Goal: Task Accomplishment & Management: Manage account settings

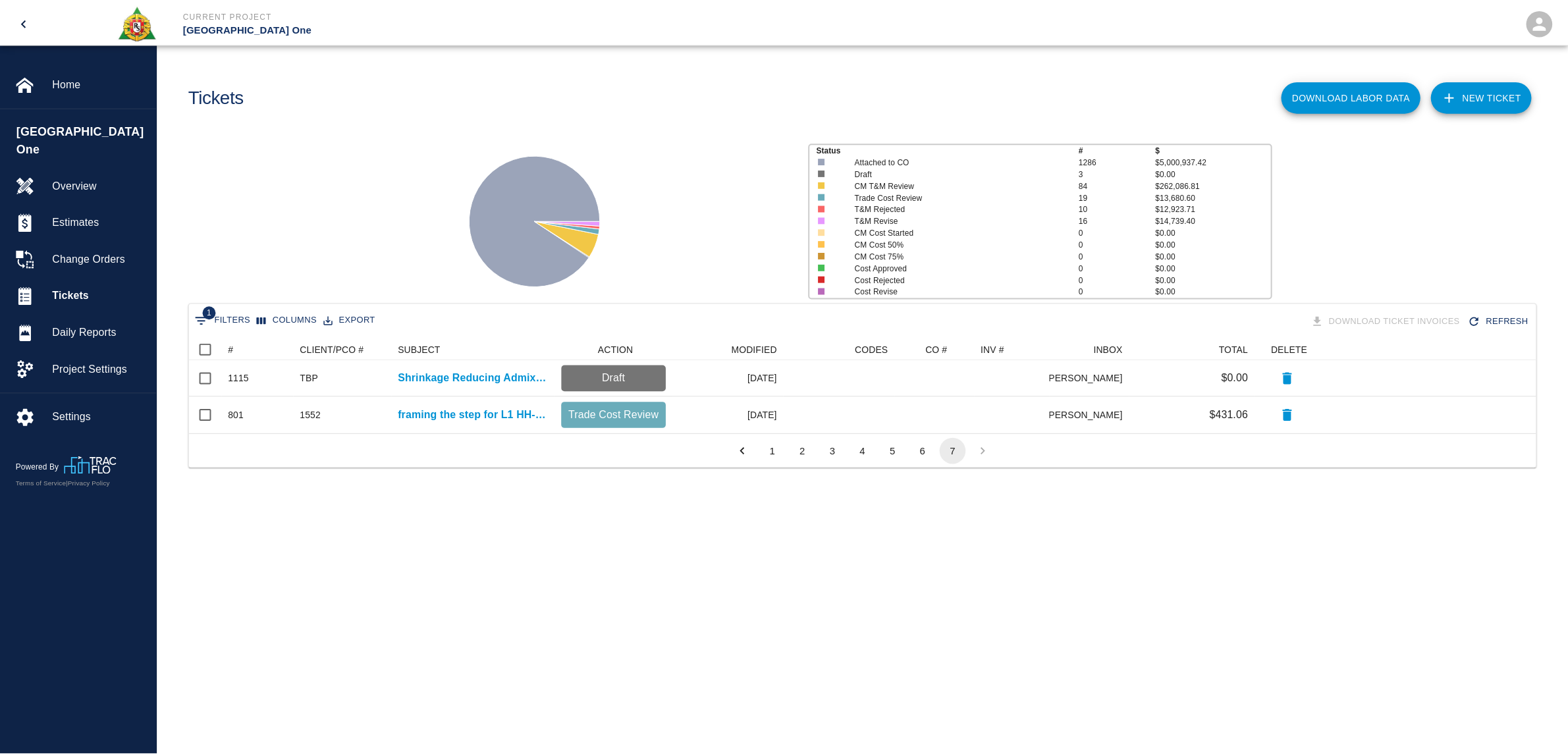
scroll to position [83, 1344]
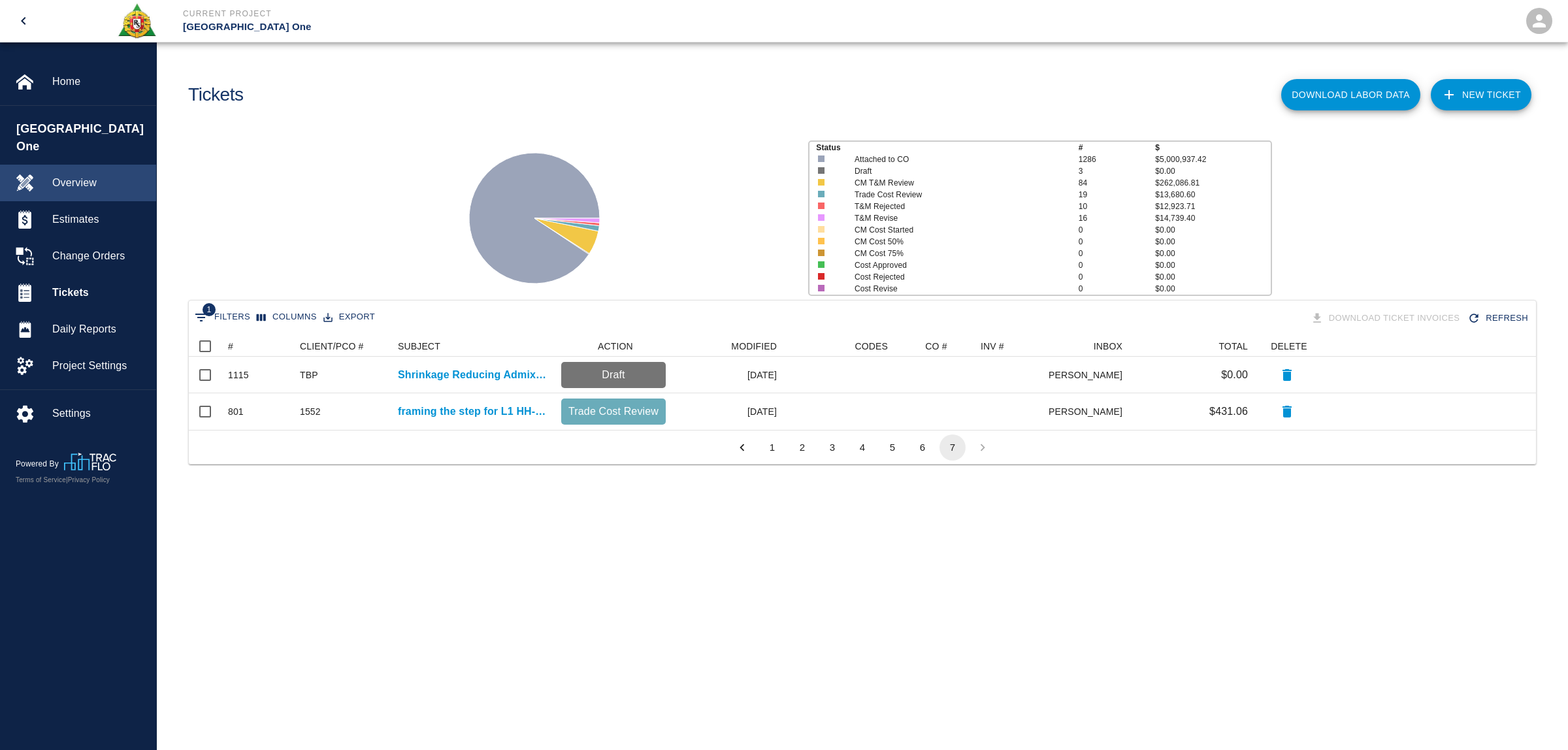
click at [79, 175] on span "Overview" at bounding box center [98, 183] width 93 height 16
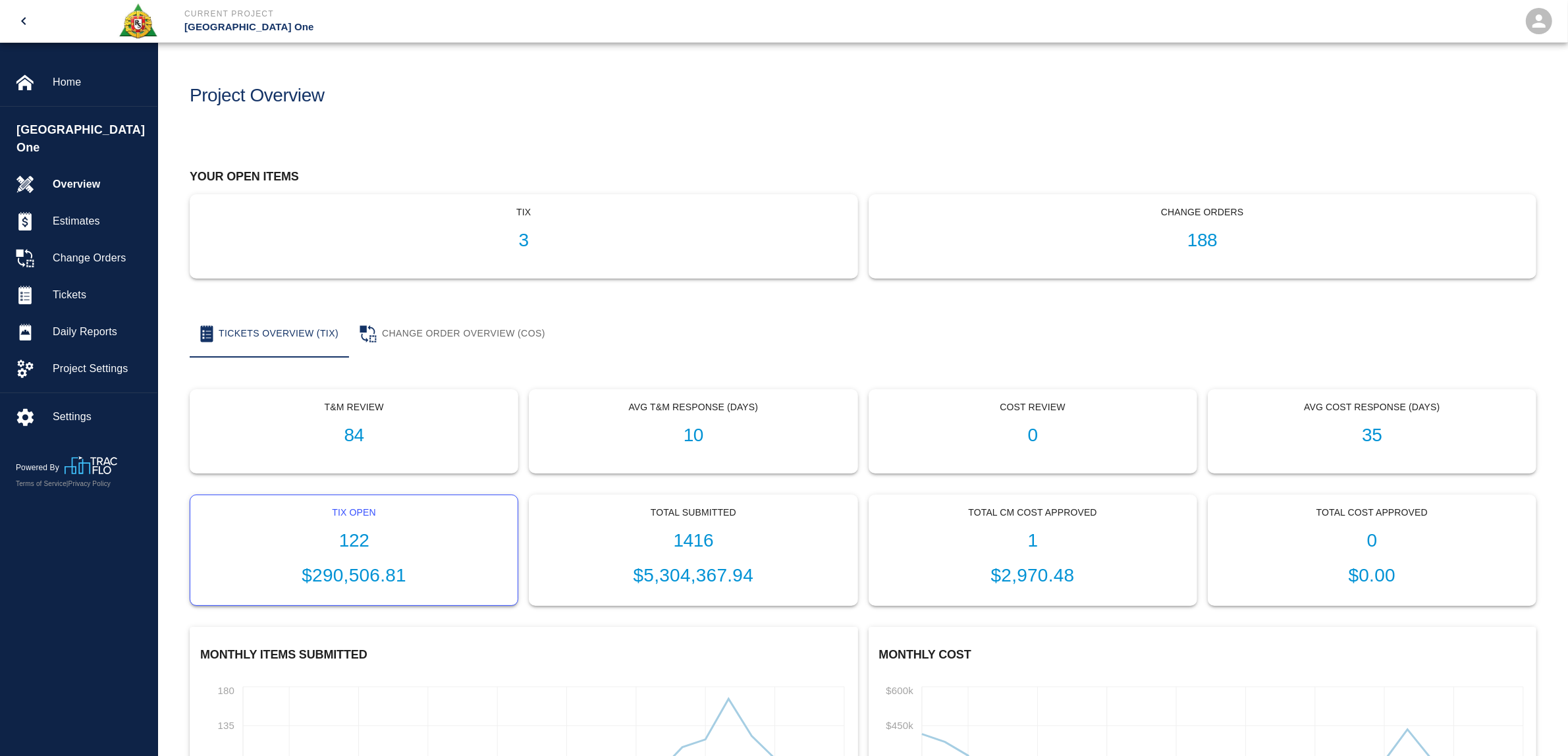
click at [373, 528] on div "Tix Open 122 $290,506.81" at bounding box center [354, 550] width 327 height 111
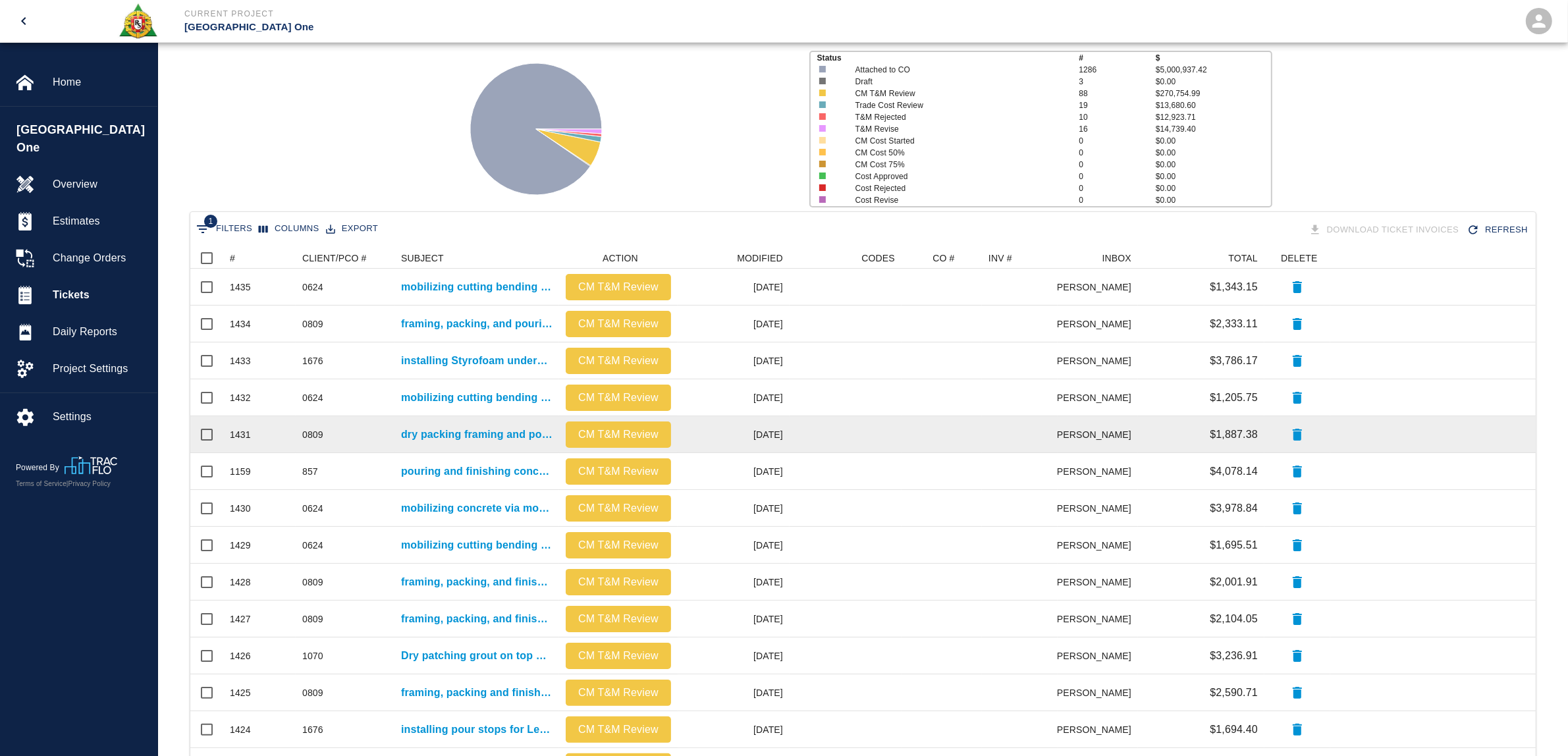
scroll to position [407, 0]
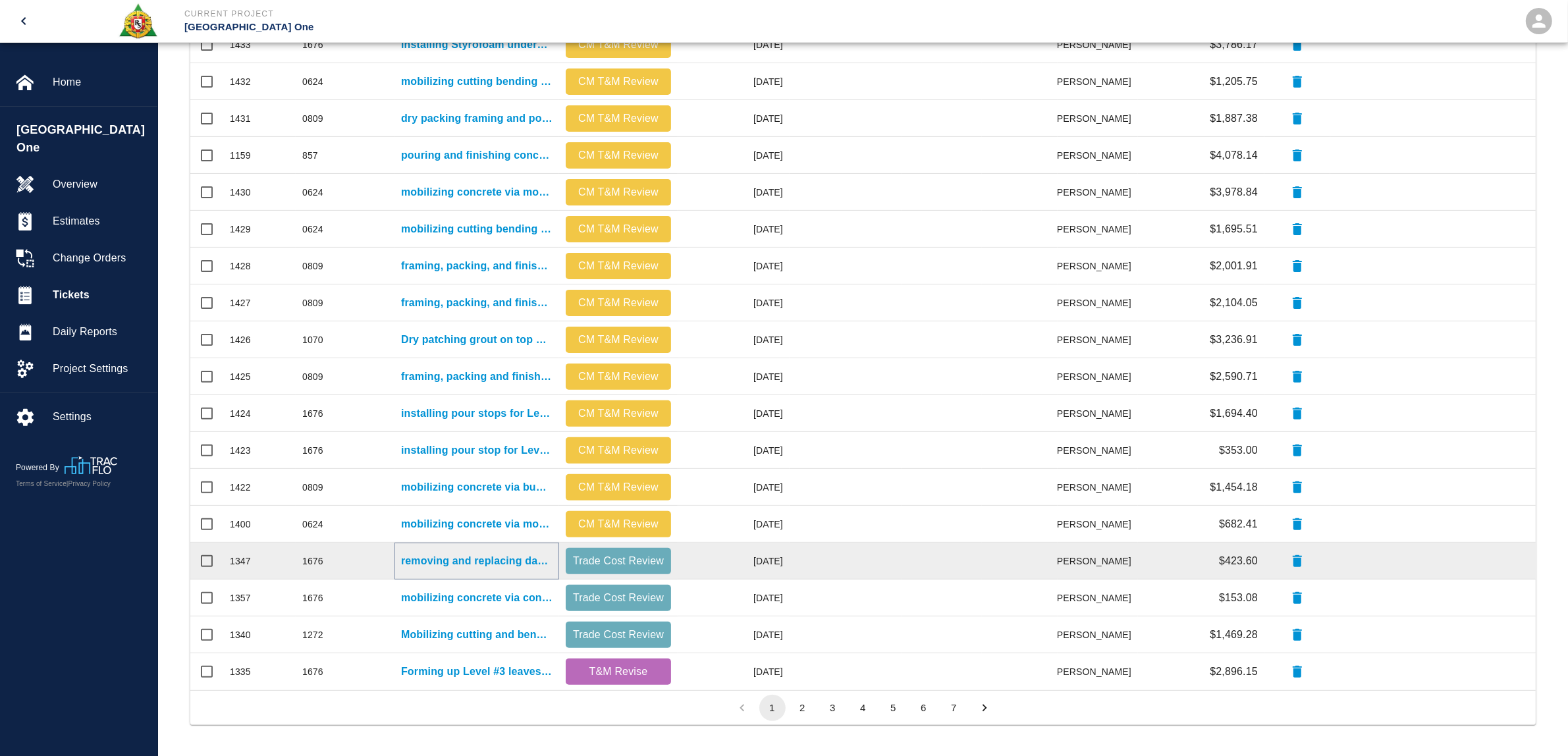
click at [453, 557] on p "removing and replacing damaged Styrofoam East Pier Level #2 Gate #2" at bounding box center [477, 561] width 151 height 16
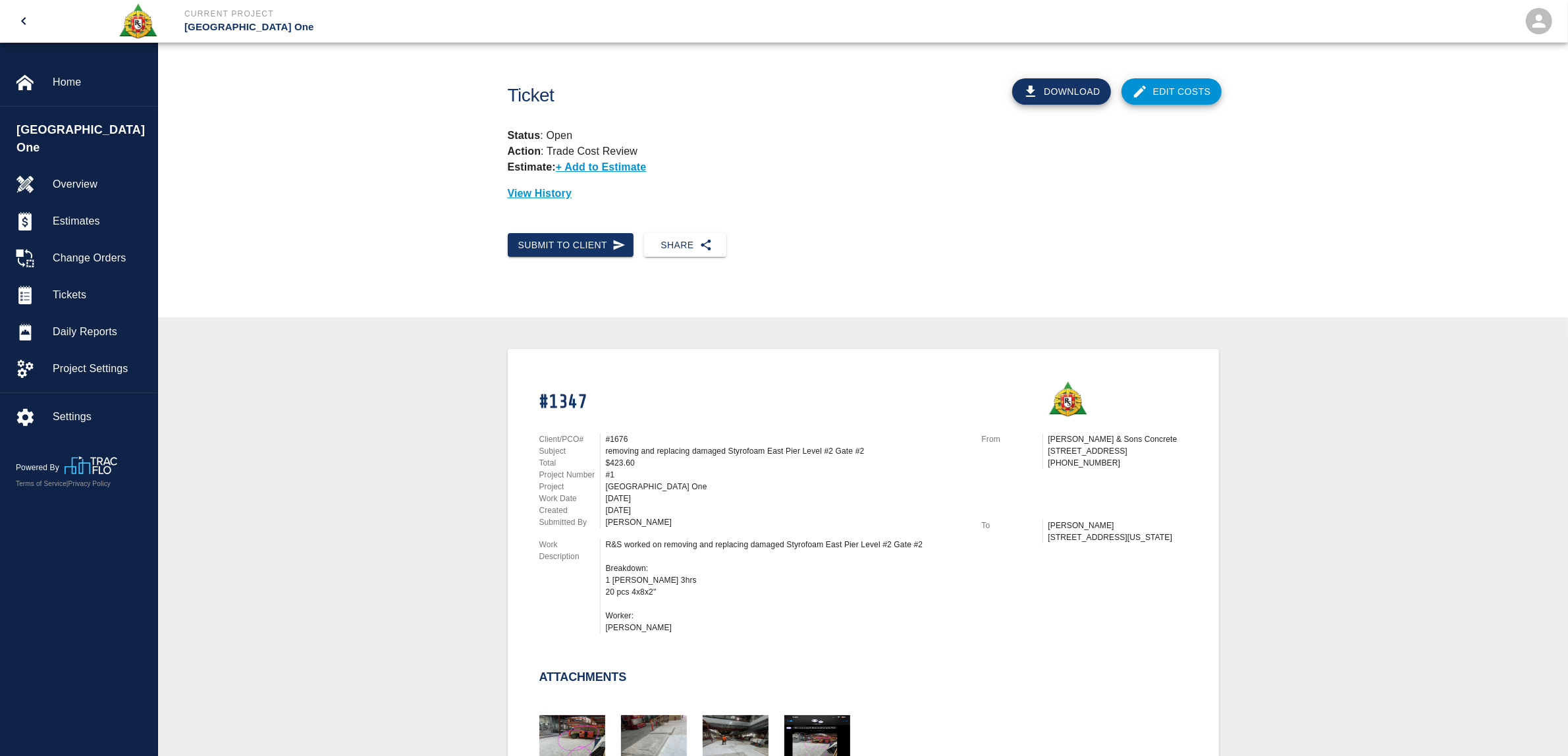
click at [1166, 93] on link "Edit Costs" at bounding box center [1171, 91] width 100 height 26
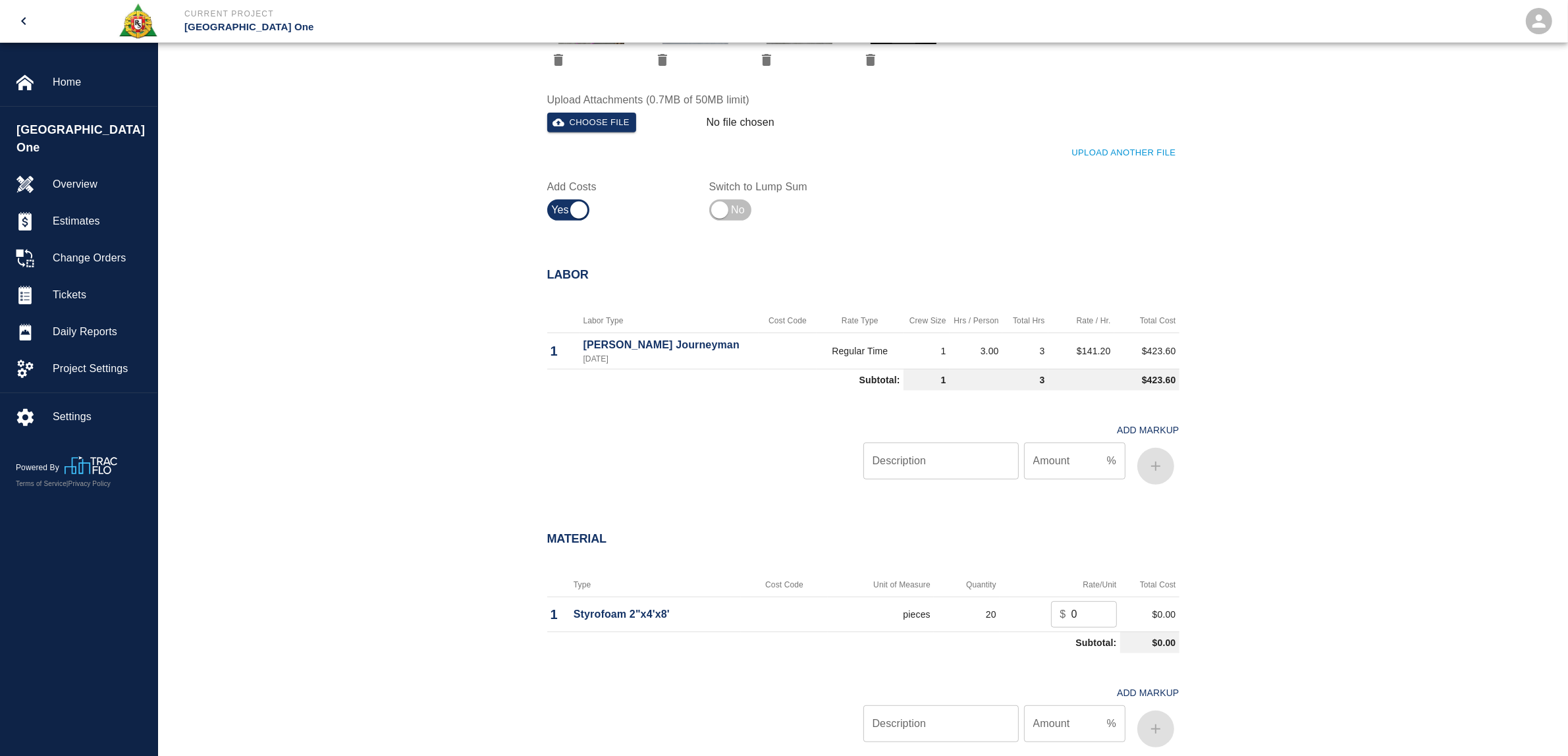
scroll to position [998, 0]
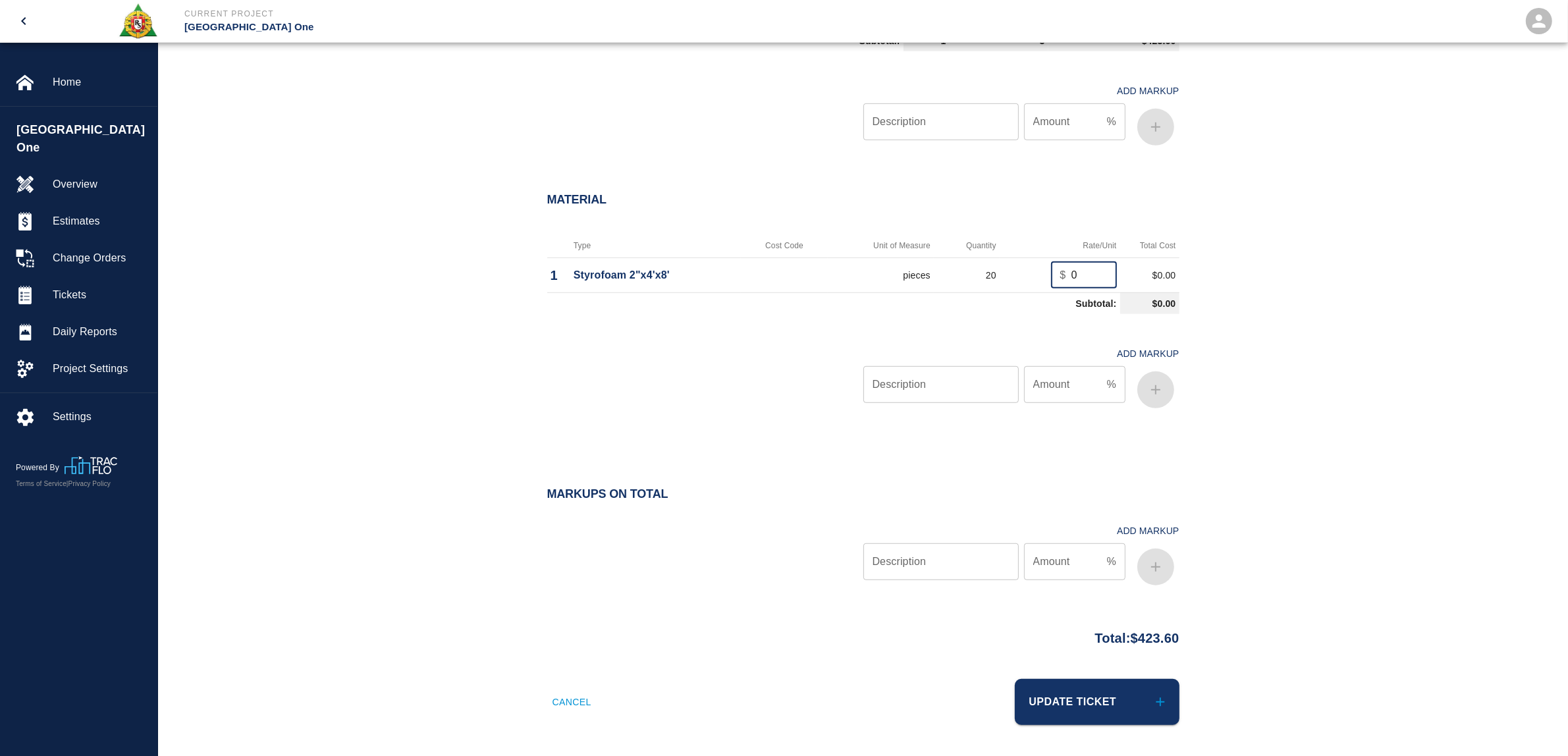
drag, startPoint x: 1077, startPoint y: 274, endPoint x: 1042, endPoint y: 280, distance: 35.5
click at [1042, 280] on td "$ 0 ​" at bounding box center [1060, 275] width 120 height 35
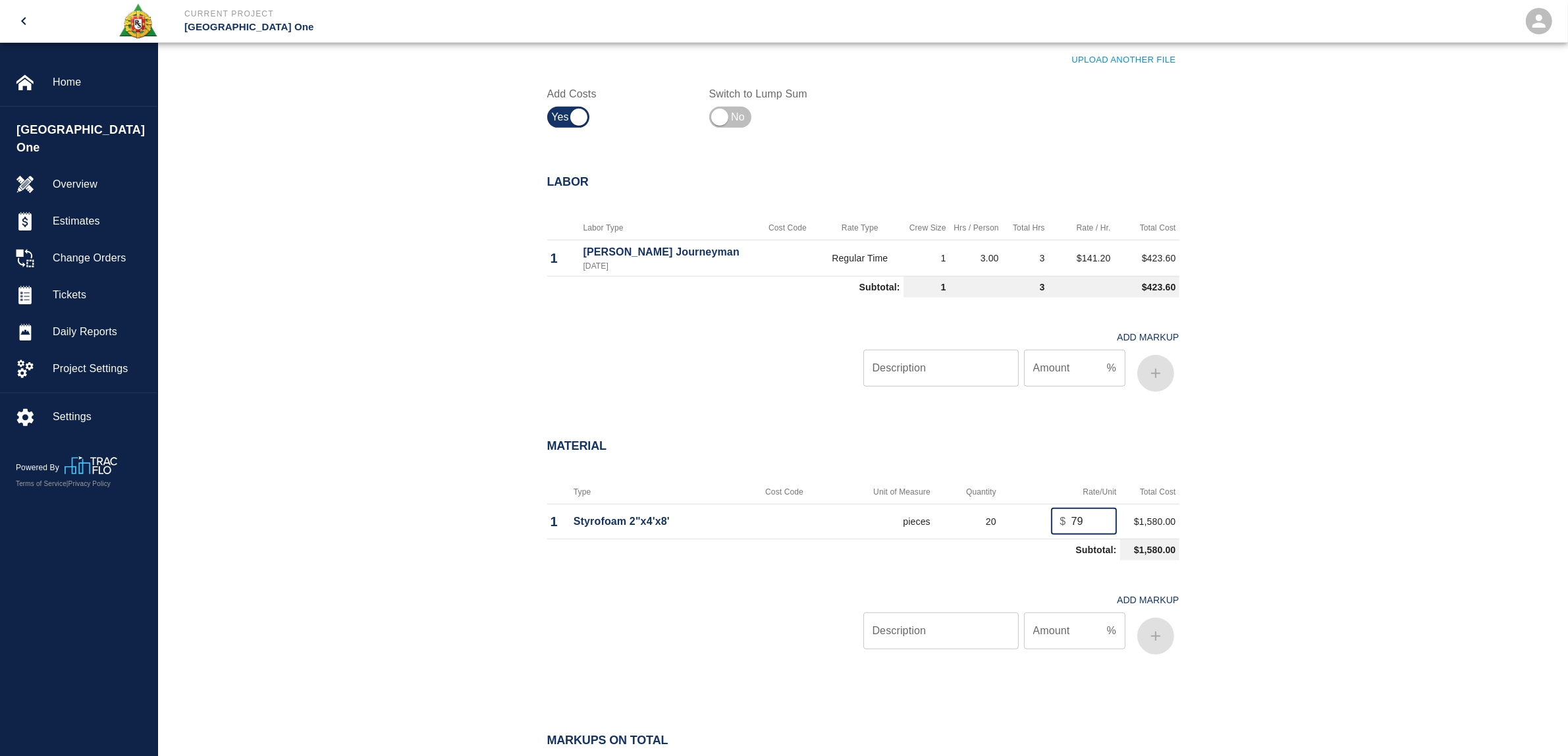
scroll to position [751, 0]
type input "7"
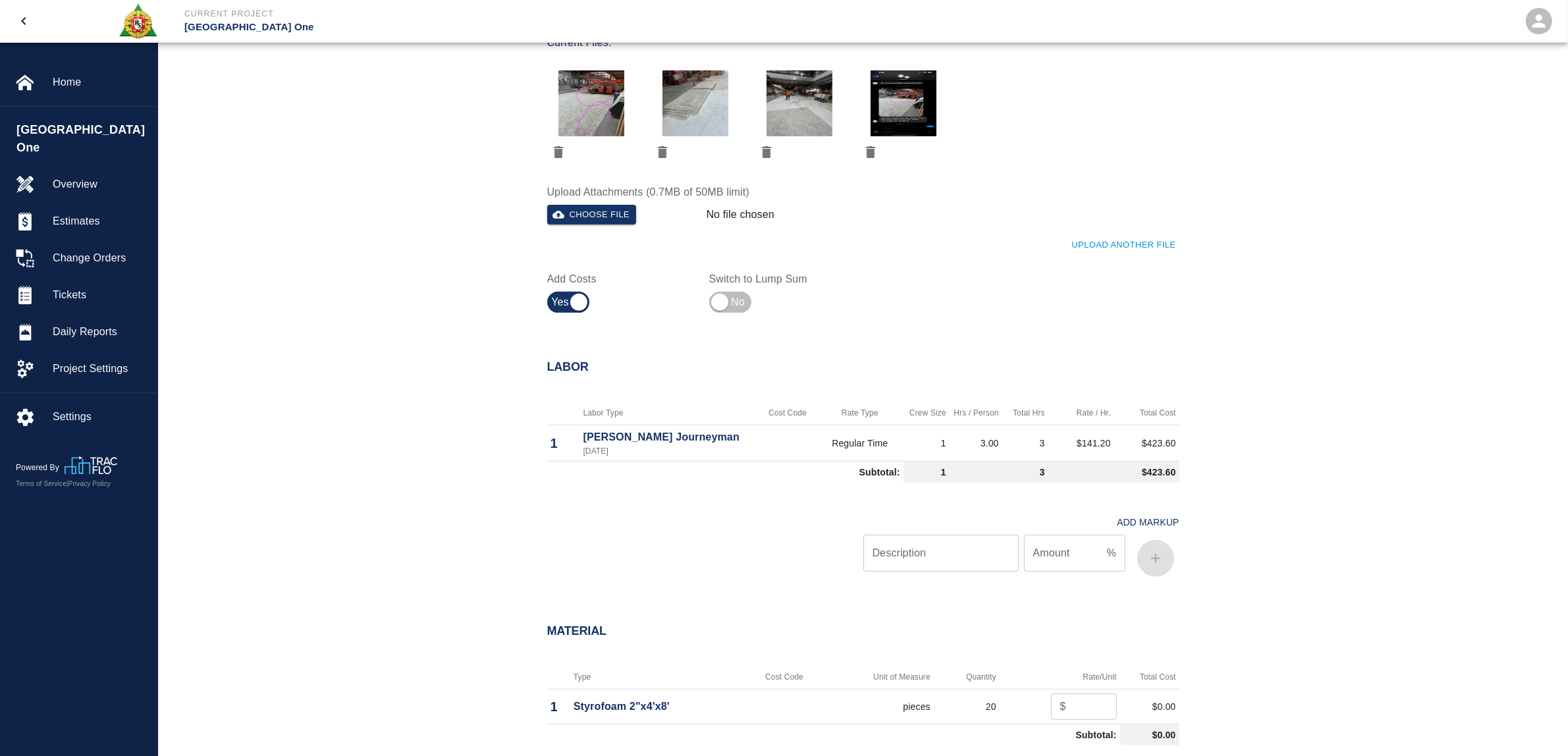
scroll to position [741, 0]
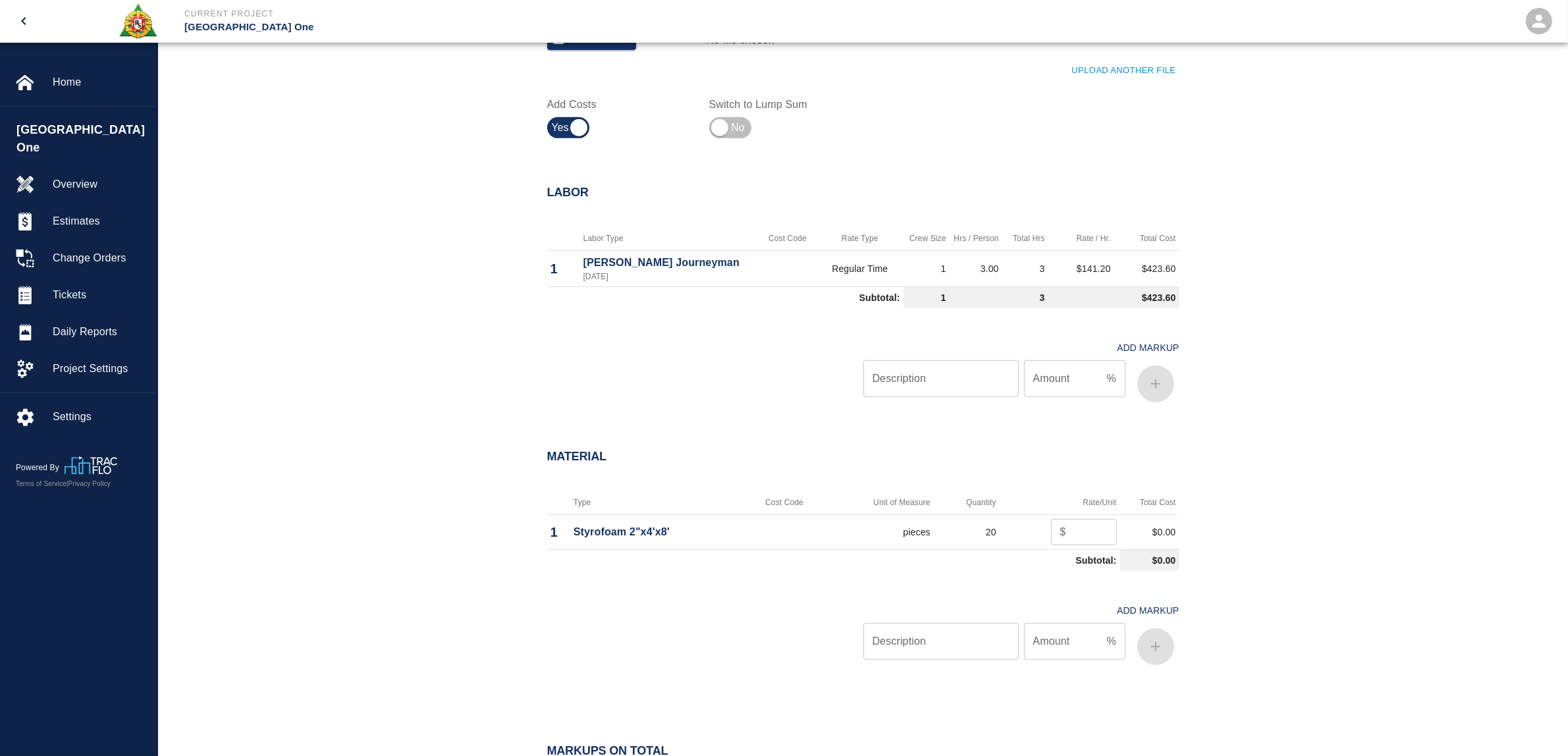
click at [1068, 538] on div "$ ​" at bounding box center [1084, 532] width 66 height 26
type input "39.74"
click at [949, 655] on input "Description" at bounding box center [940, 641] width 155 height 37
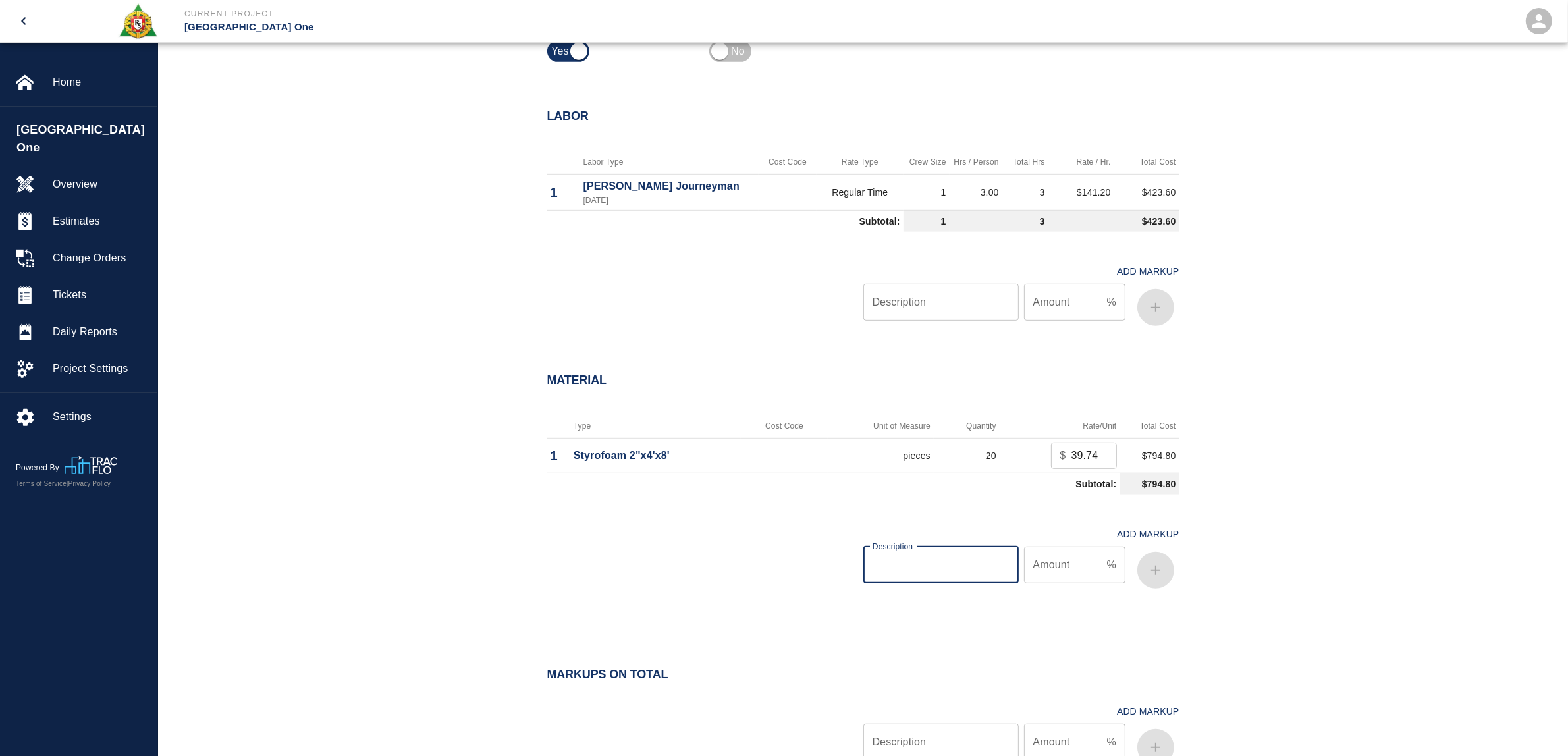
scroll to position [751, 0]
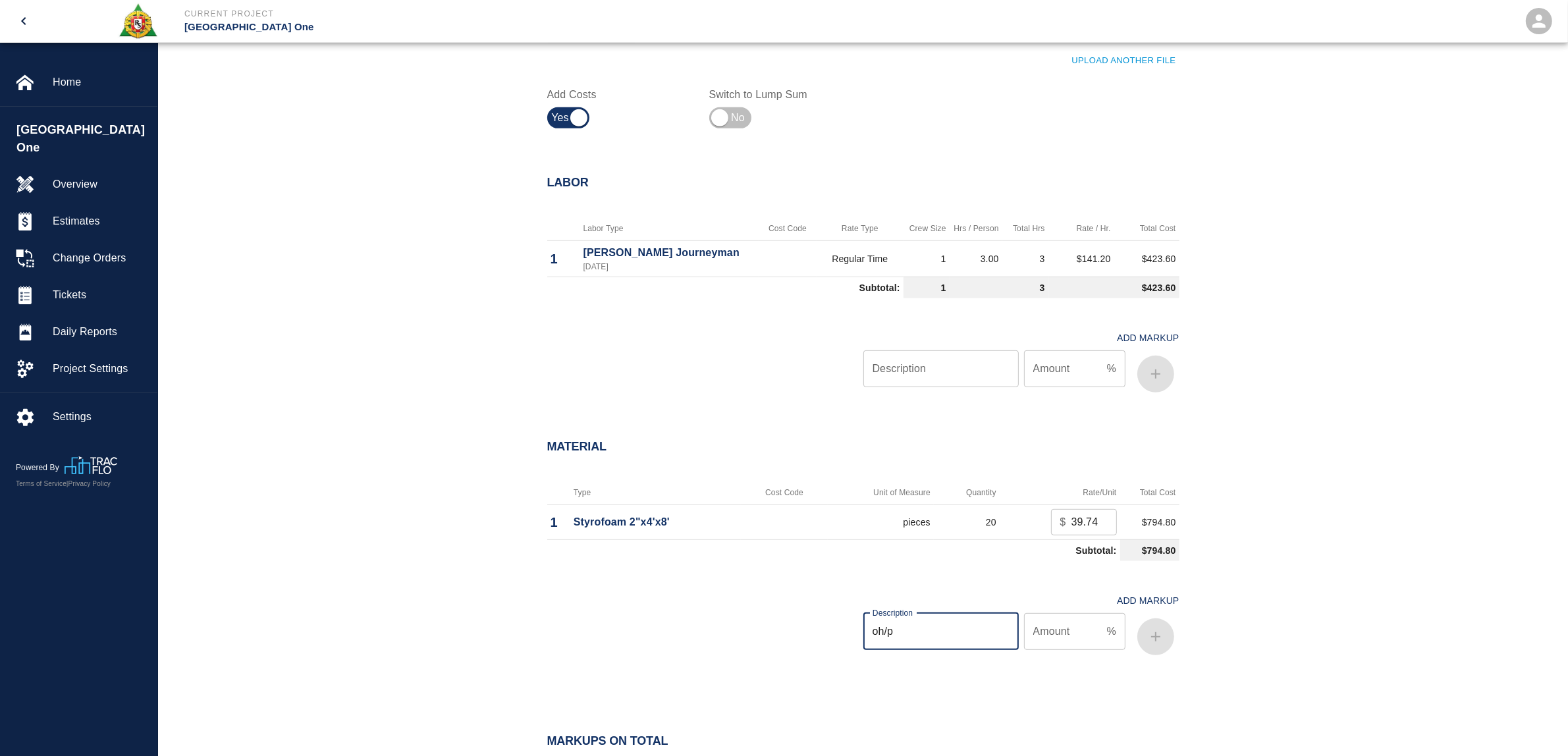
type input "oh/p"
type input "15"
click at [1163, 633] on button "button" at bounding box center [1155, 637] width 37 height 37
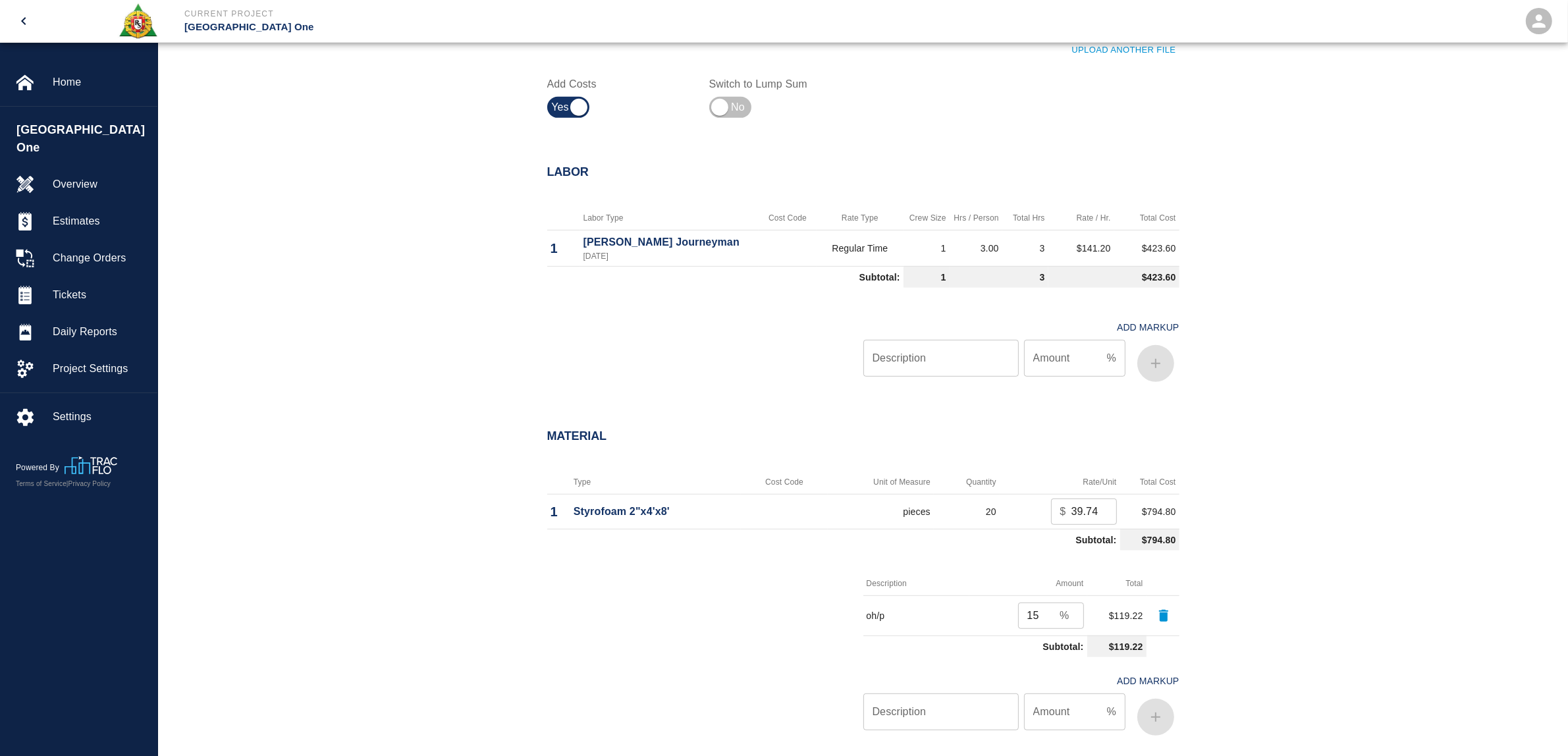
scroll to position [759, 0]
click at [1317, 458] on div "Material Type Cost Code Unit of Measure Quantity Rate/Unit Total Cost 1 Styrofo…" at bounding box center [862, 590] width 1410 height 369
drag, startPoint x: 1068, startPoint y: 511, endPoint x: 1120, endPoint y: 511, distance: 52.0
click at [1120, 511] on tr "1 Styrofoam 2"x4'x8' pieces 20 $ 39.74 ​ $794.80" at bounding box center [863, 513] width 632 height 35
type input "3"
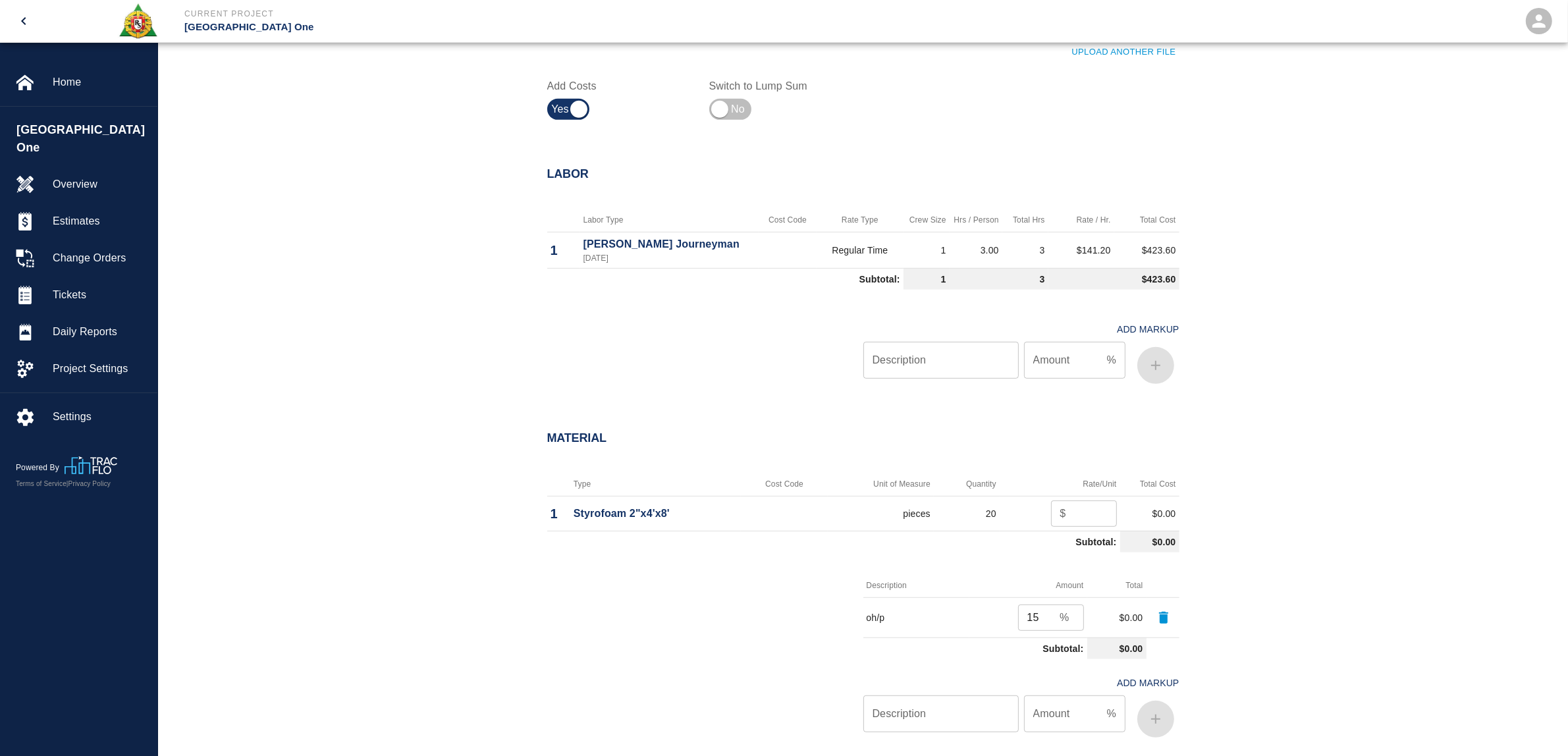
click at [1287, 464] on div "Material Type Cost Code Unit of Measure Quantity Rate/Unit Total Cost 1 Styrofo…" at bounding box center [862, 590] width 1410 height 369
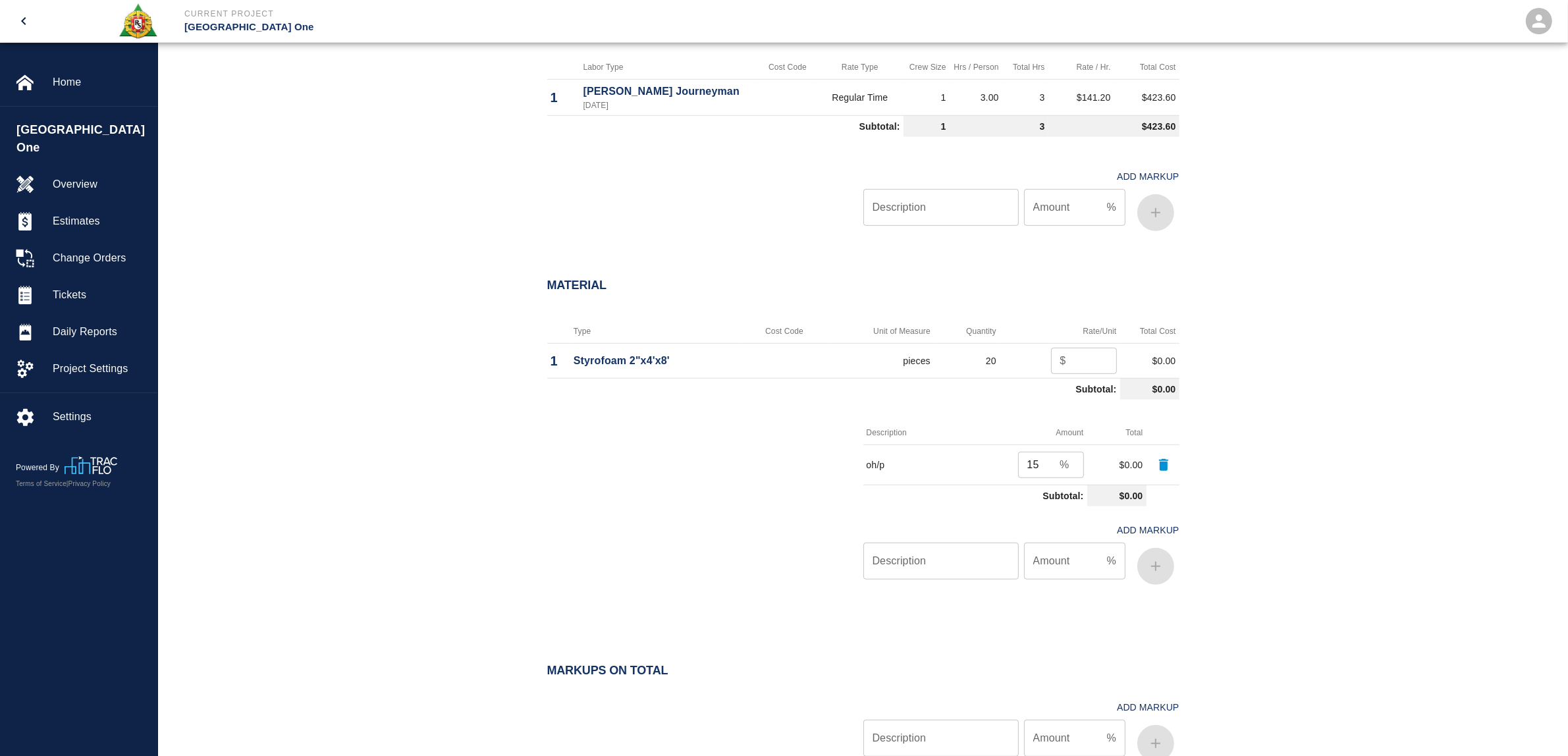
scroll to position [595, 0]
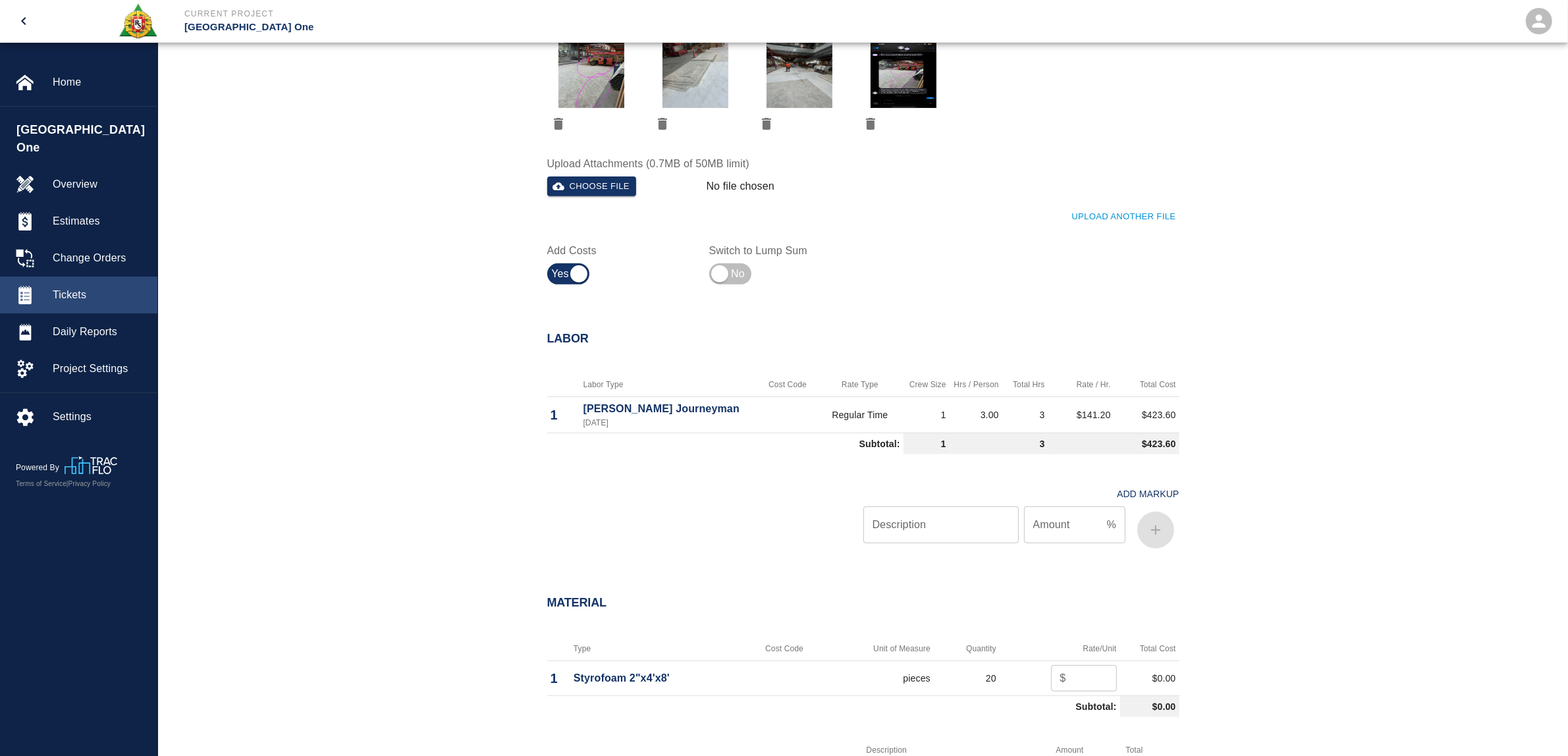
click at [77, 287] on span "Tickets" at bounding box center [99, 295] width 94 height 16
